Goal: Information Seeking & Learning: Learn about a topic

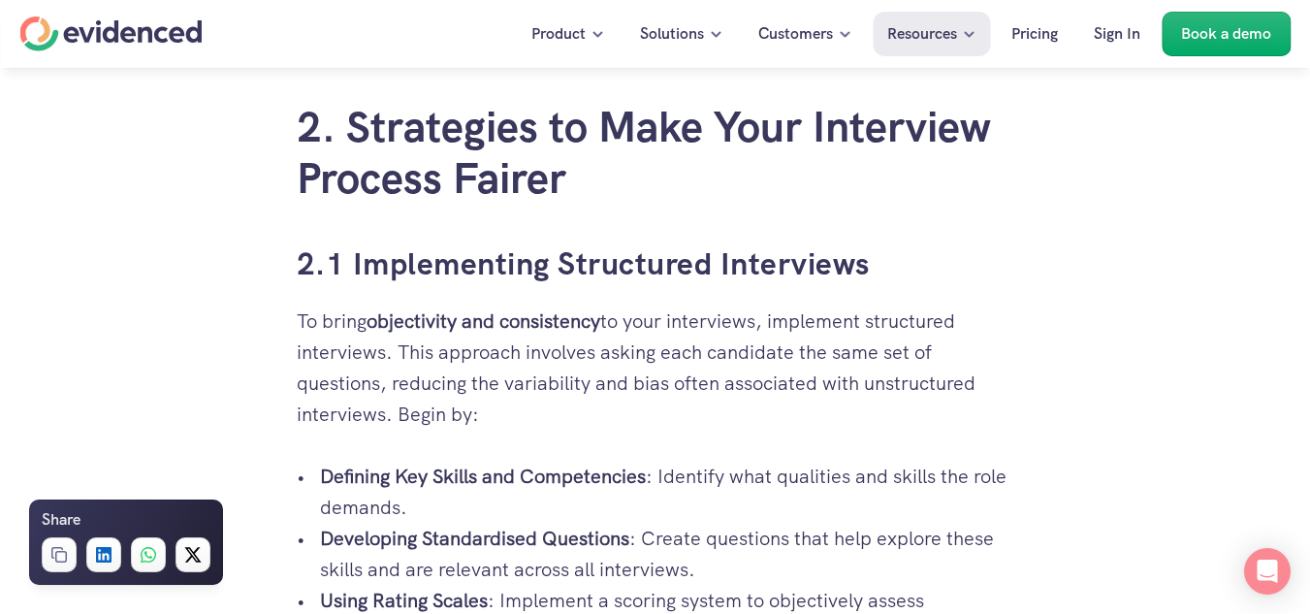
scroll to position [2393, 0]
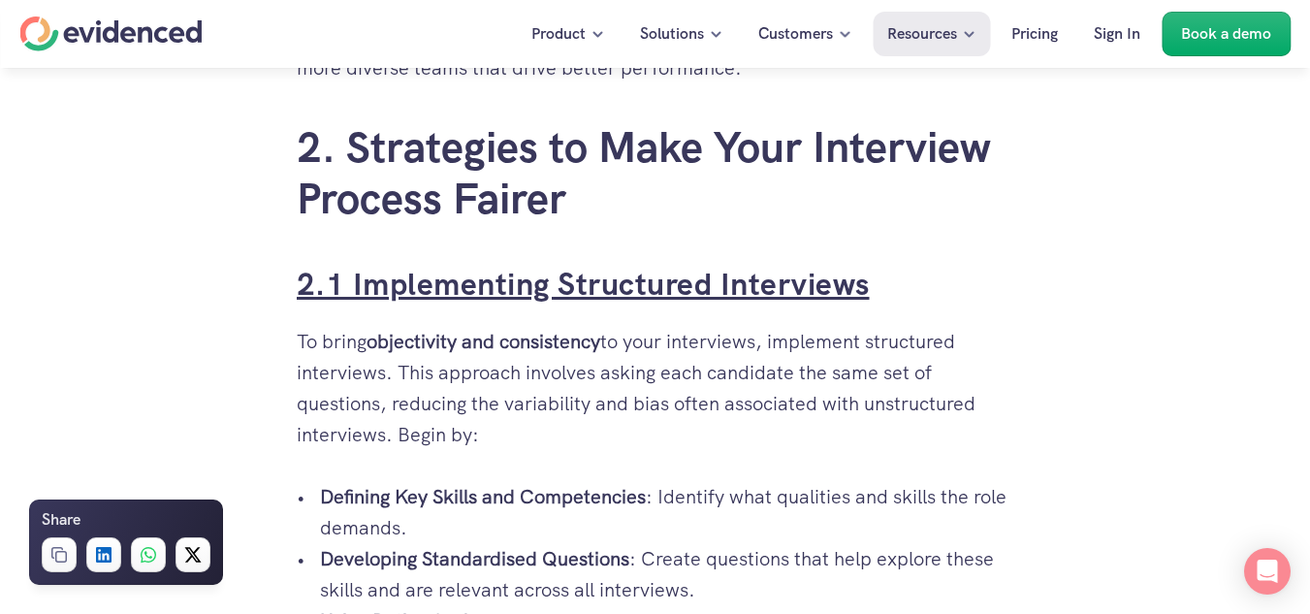
drag, startPoint x: 874, startPoint y: 287, endPoint x: 351, endPoint y: 280, distance: 522.8
click at [351, 280] on h3 "2.1 Implementing Structured Interviews" at bounding box center [656, 285] width 718 height 44
copy link "Implementing Structured Interviews"
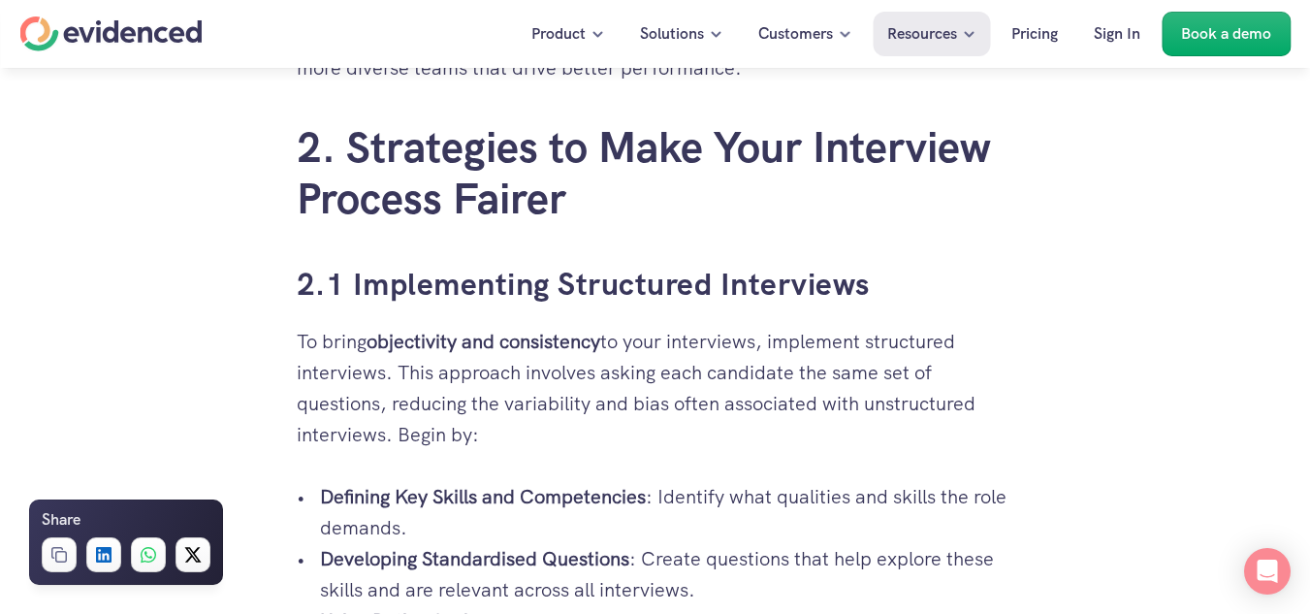
drag, startPoint x: 330, startPoint y: 335, endPoint x: 392, endPoint y: 436, distance: 119.3
copy p "To bring objectivity and consistency to your interviews, implement structured i…"
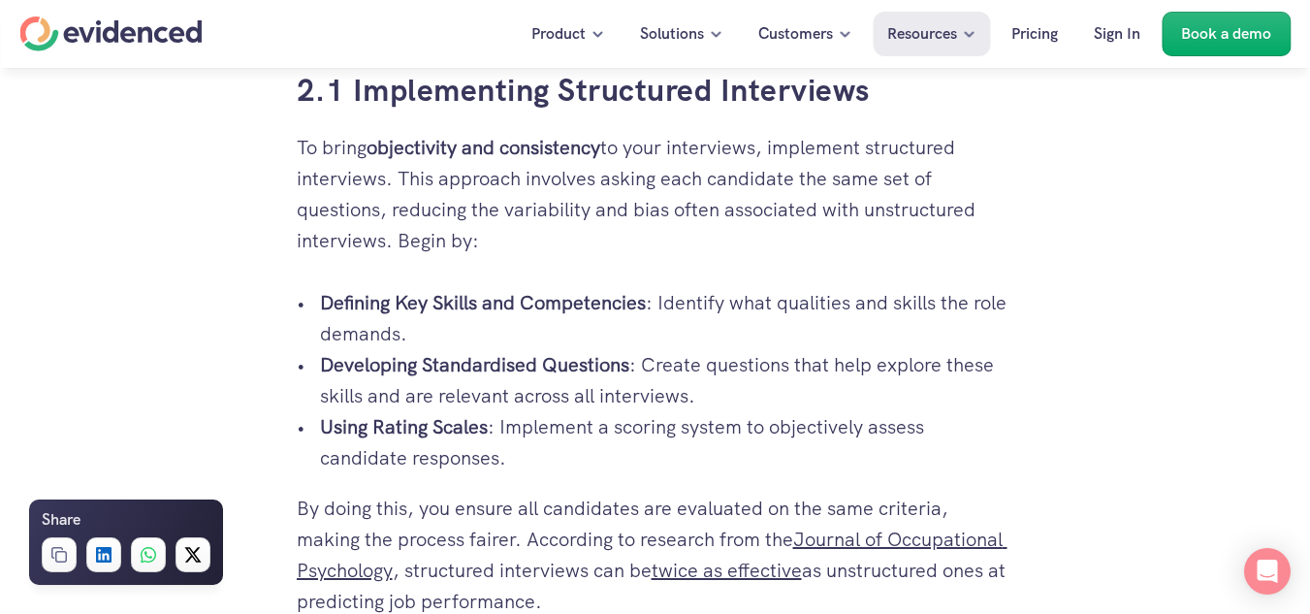
scroll to position [2635, 0]
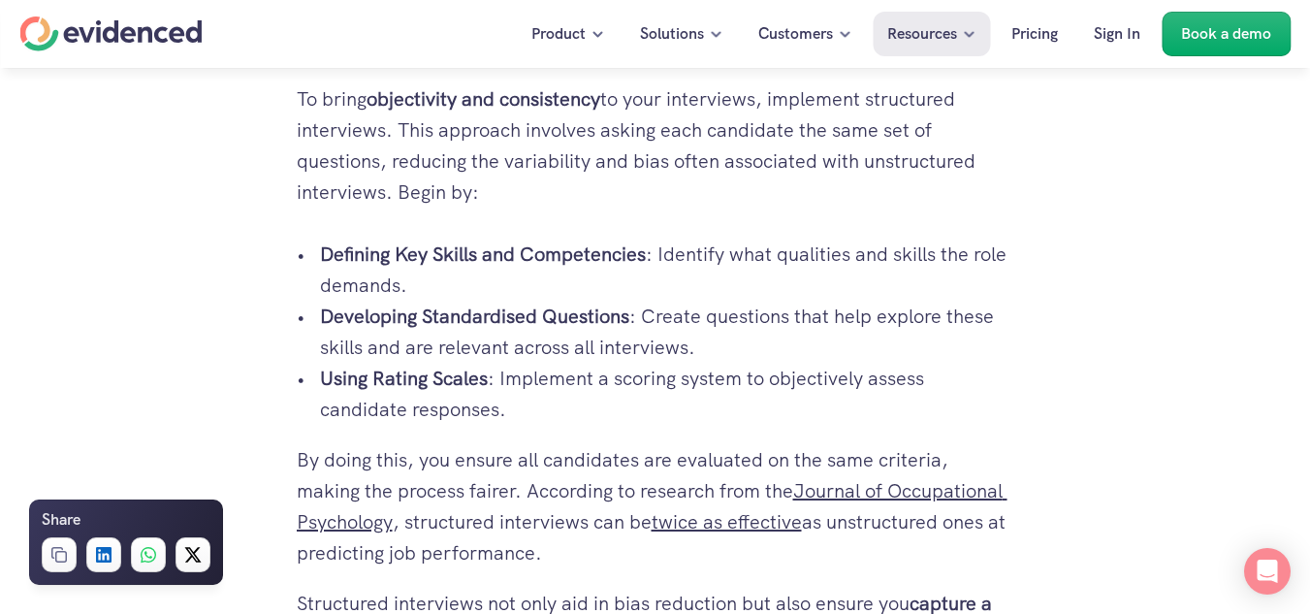
click at [982, 271] on p "Defining Key Skills and Competencies : Identify what qualities and skills the r…" at bounding box center [667, 270] width 694 height 62
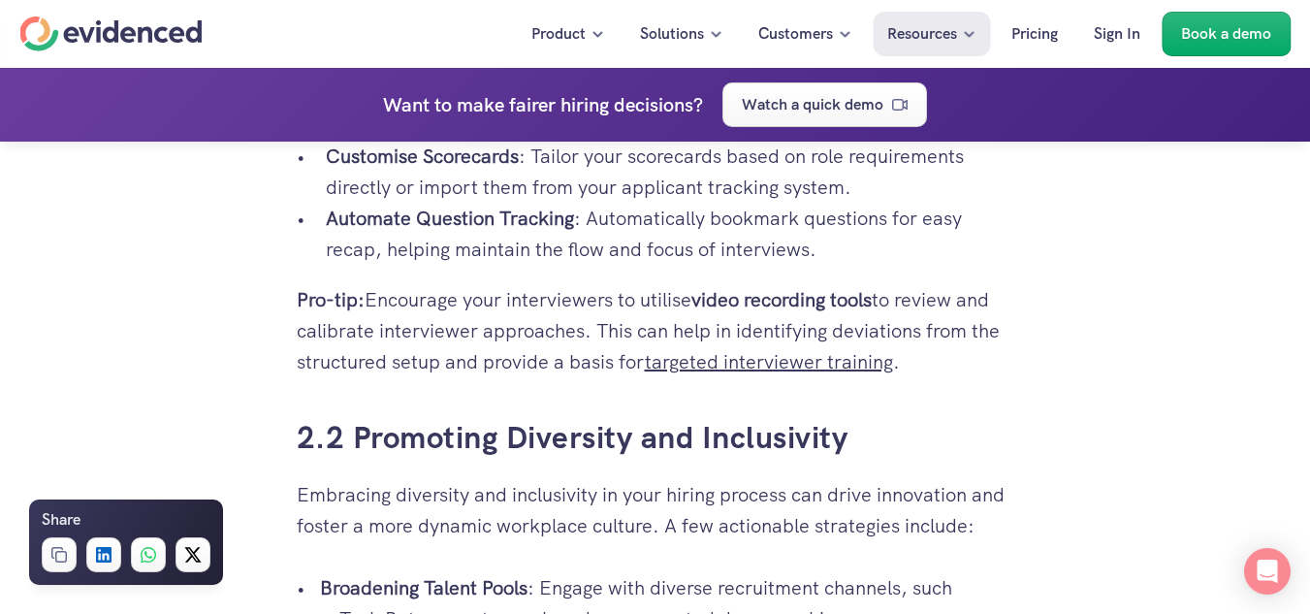
scroll to position [3294, 0]
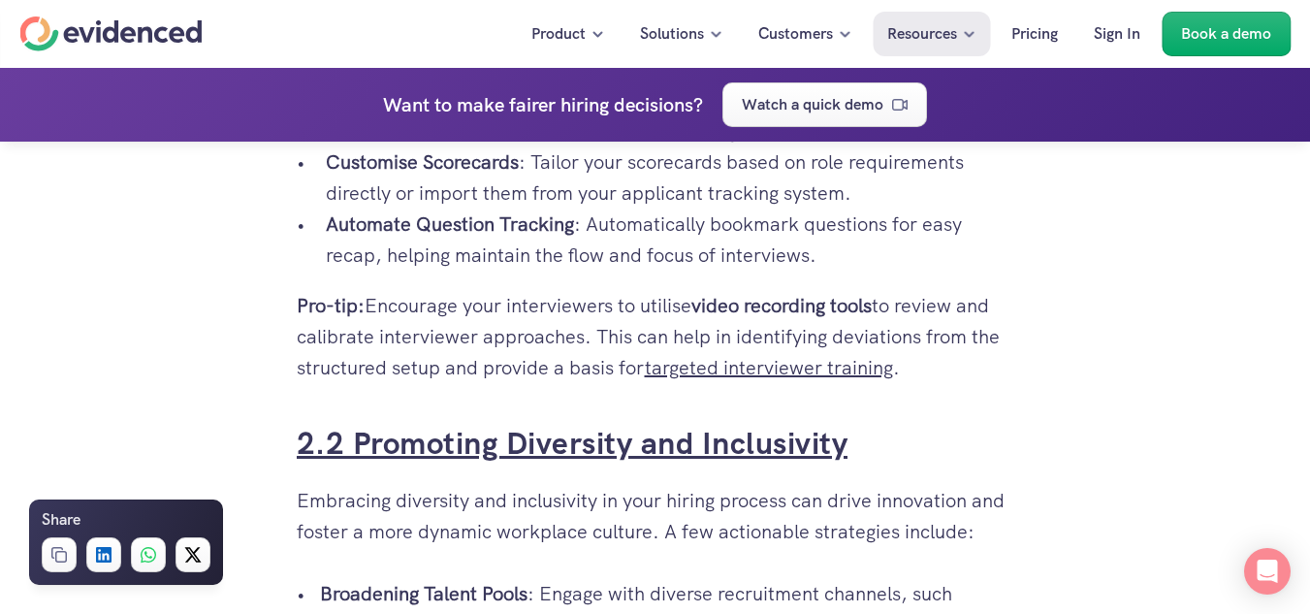
drag, startPoint x: 876, startPoint y: 444, endPoint x: 345, endPoint y: 435, distance: 530.6
click at [345, 435] on h3 "2.2 Promoting Diversity and Inclusivity" at bounding box center [656, 444] width 718 height 44
copy link "Promoting Diversity and Inclusivity"
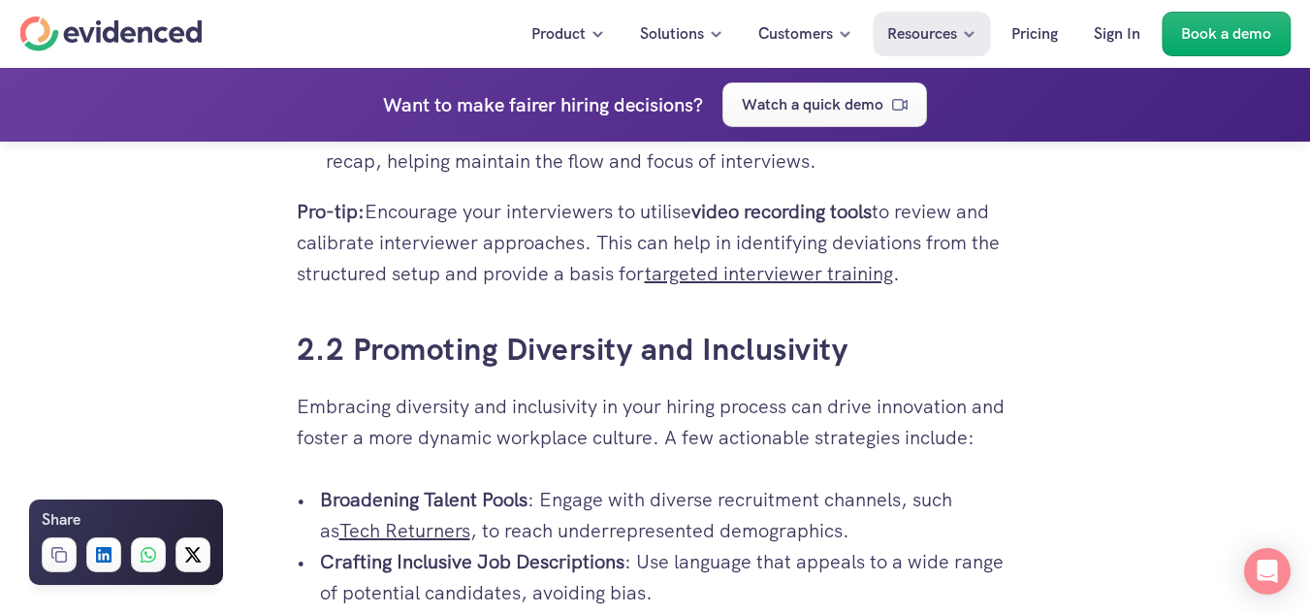
scroll to position [3391, 0]
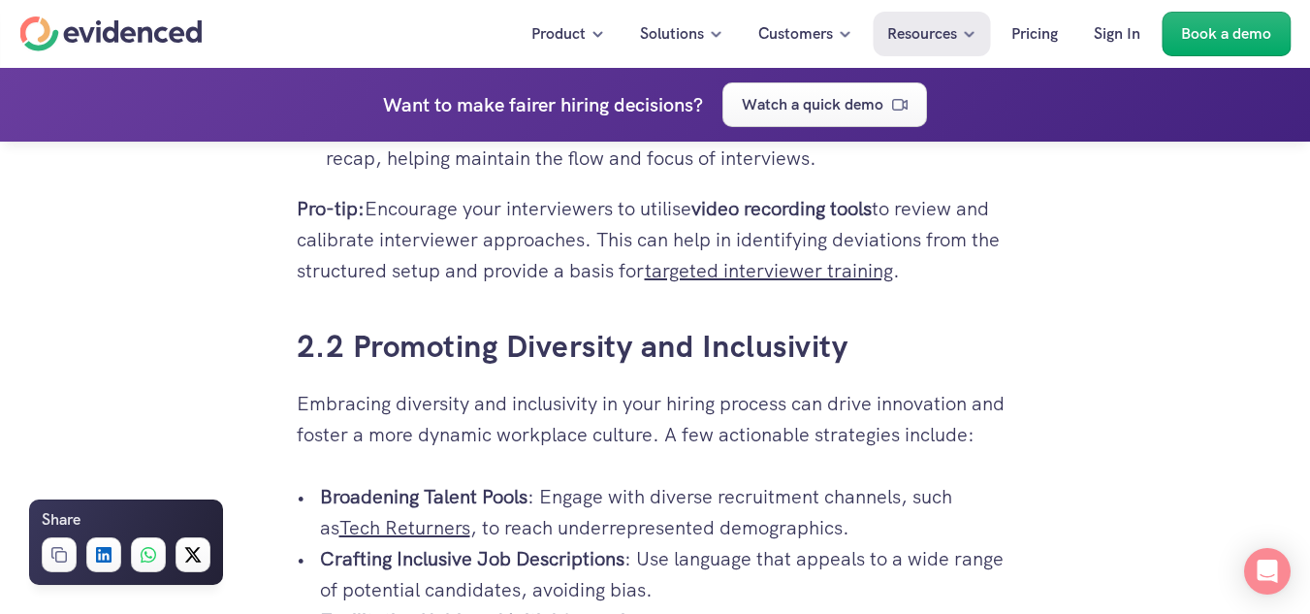
drag, startPoint x: 290, startPoint y: 394, endPoint x: 660, endPoint y: 440, distance: 372.5
click at [660, 440] on div "So you’re in yet another post-interview meeting, and the only thing everyone se…" at bounding box center [655, 221] width 757 height 6201
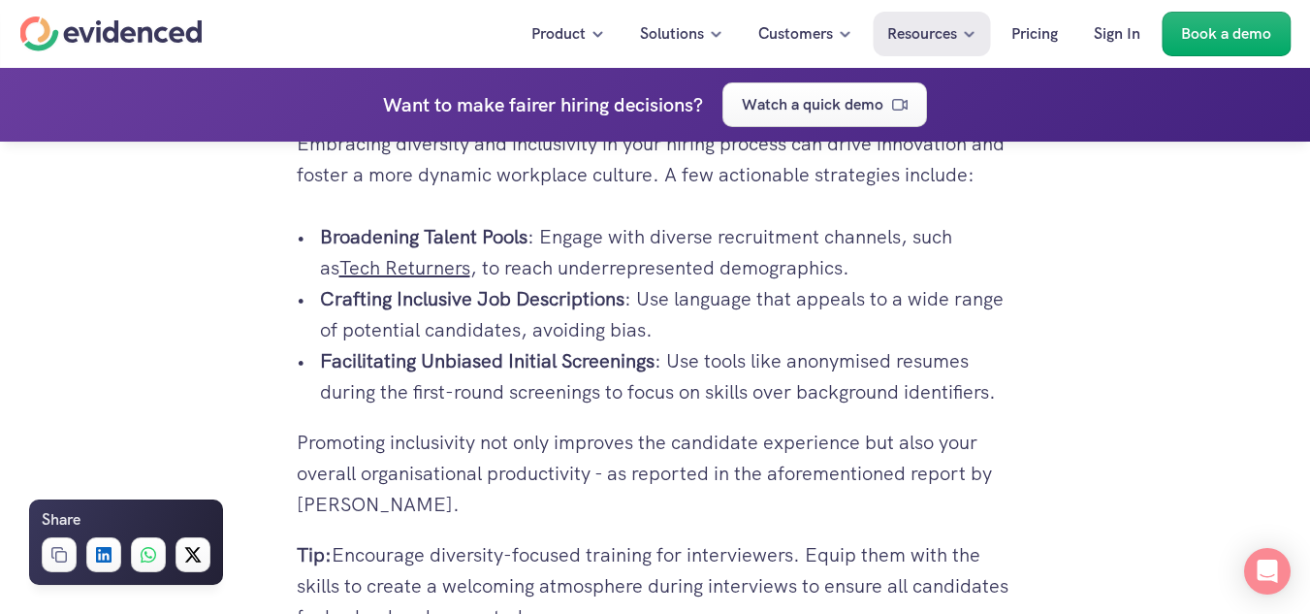
scroll to position [3471, 0]
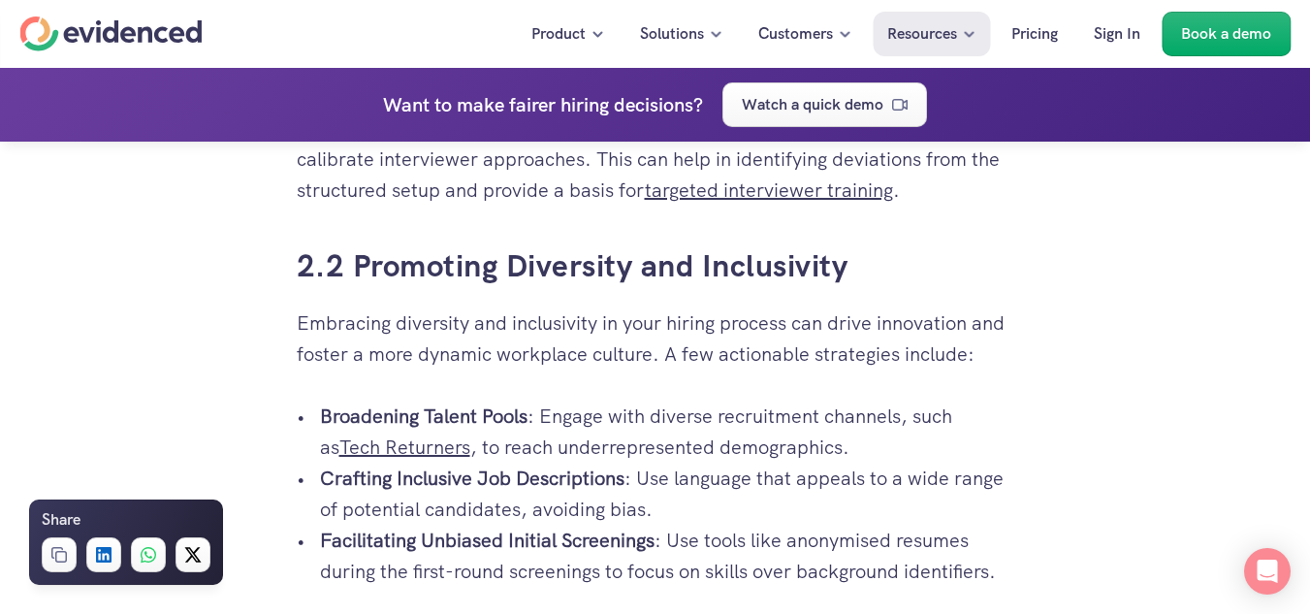
copy p "Embracing diversity and inclusivity in your hiring process can drive innovation…"
